Goal: Task Accomplishment & Management: Manage account settings

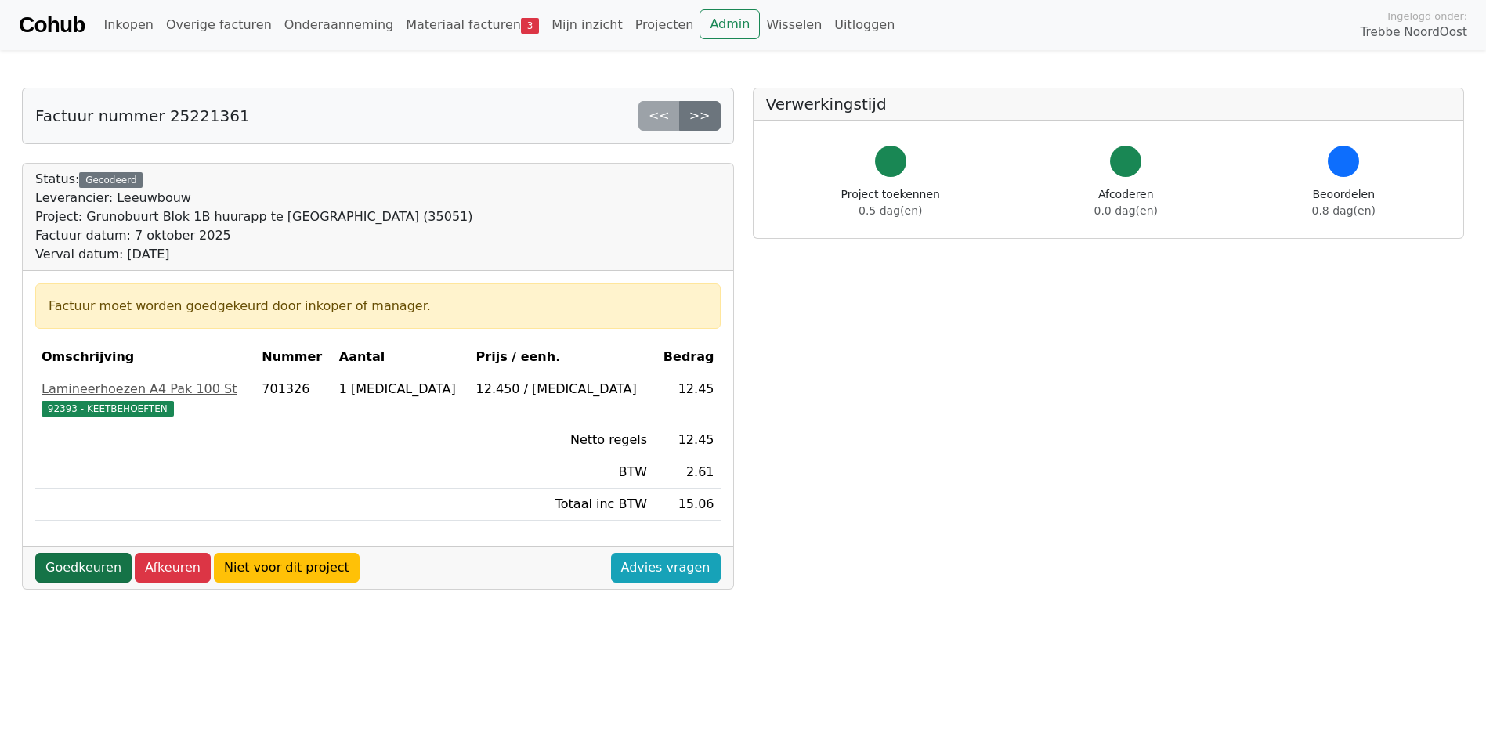
click at [95, 569] on link "Goedkeuren" at bounding box center [83, 568] width 96 height 30
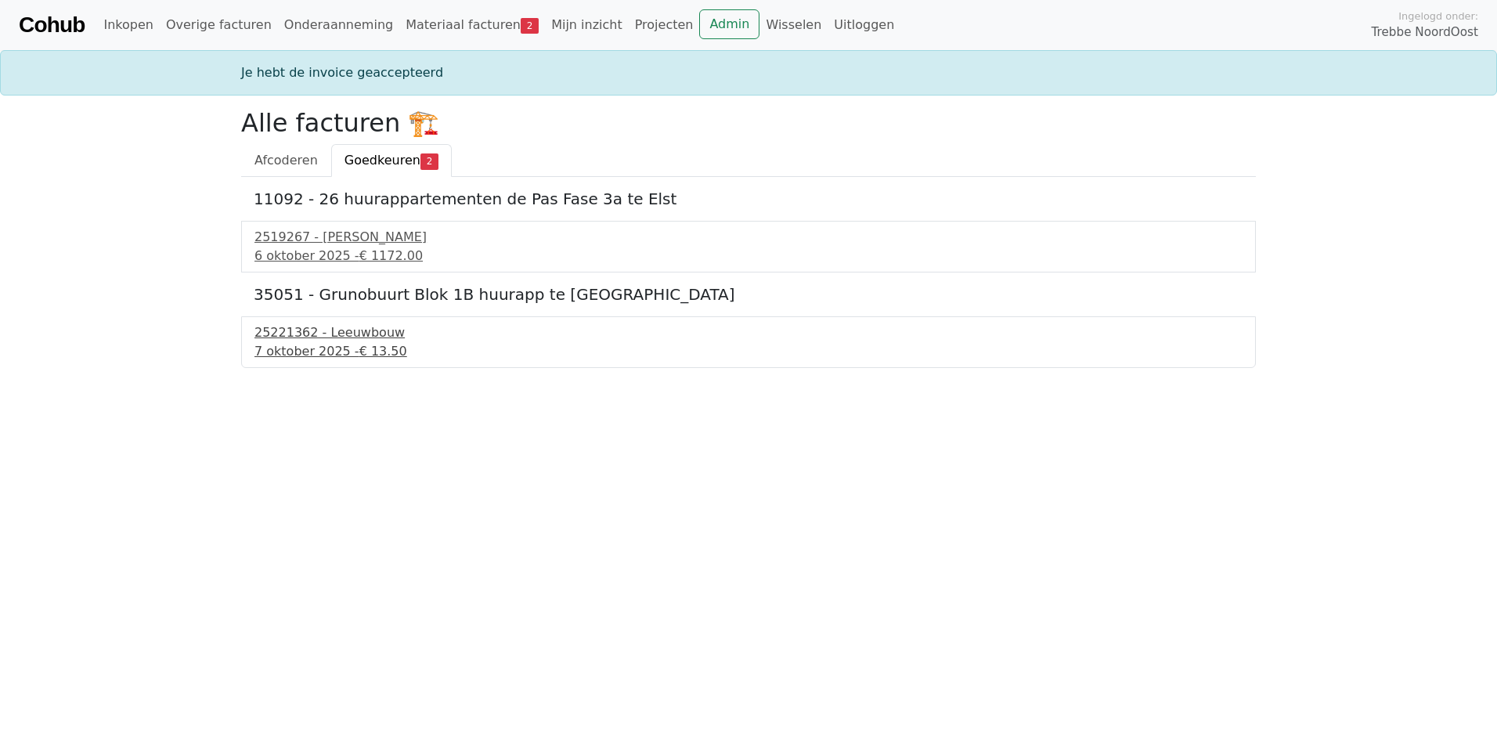
click at [288, 327] on div "25221362 - Leeuwbouw" at bounding box center [749, 332] width 988 height 19
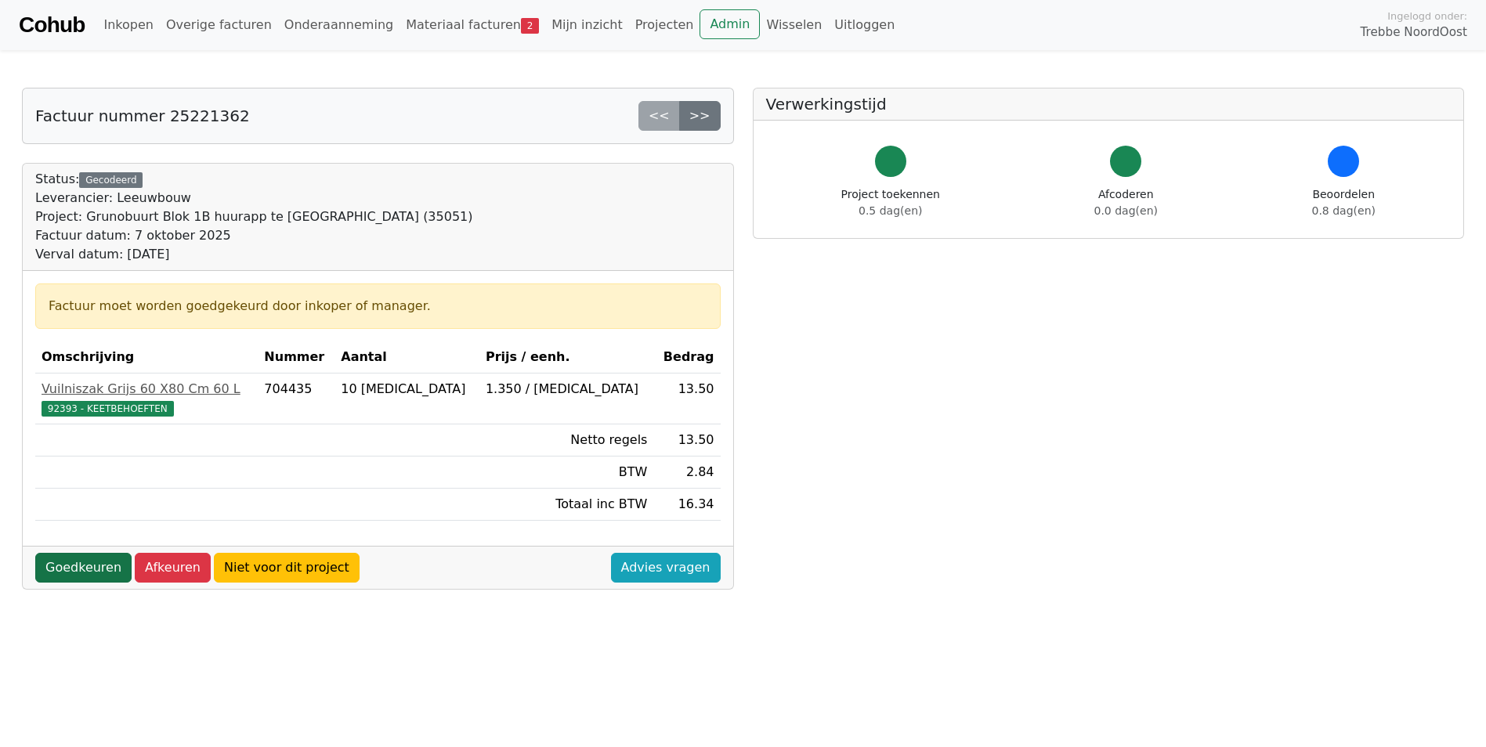
click at [79, 563] on link "Goedkeuren" at bounding box center [83, 568] width 96 height 30
